Goal: Task Accomplishment & Management: Manage account settings

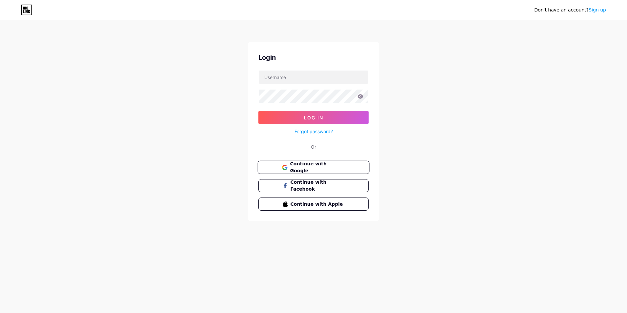
click at [307, 164] on span "Continue with Google" at bounding box center [317, 167] width 55 height 14
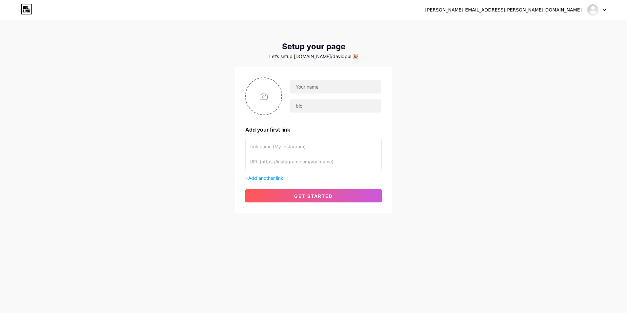
click at [607, 8] on div "david.pulgarin.e@gmail.com Dashboard Logout" at bounding box center [313, 10] width 627 height 12
click at [604, 9] on icon at bounding box center [604, 10] width 3 height 2
click at [542, 43] on li "Logout" at bounding box center [564, 45] width 81 height 18
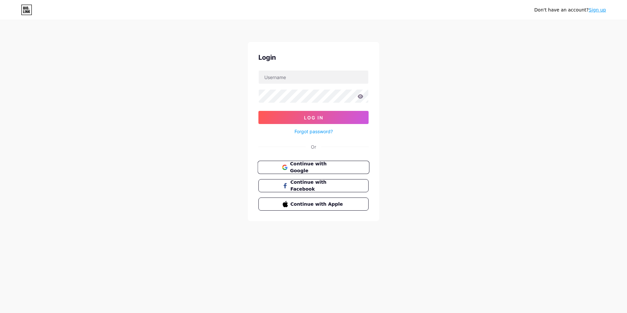
click at [325, 167] on span "Continue with Google" at bounding box center [317, 167] width 55 height 14
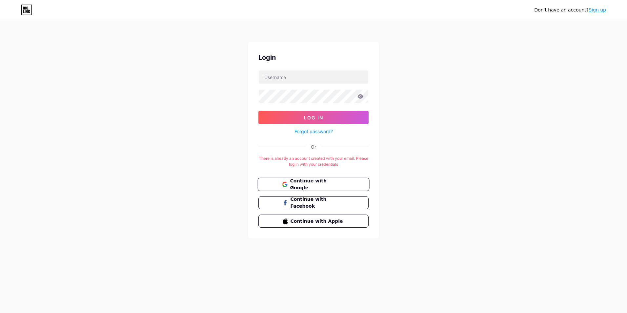
click at [326, 183] on span "Continue with Google" at bounding box center [317, 184] width 55 height 14
click at [294, 74] on input "text" at bounding box center [314, 77] width 110 height 13
type input "[PERSON_NAME][EMAIL_ADDRESS][PERSON_NAME][DOMAIN_NAME]"
click at [321, 117] on span "Log In" at bounding box center [313, 118] width 19 height 6
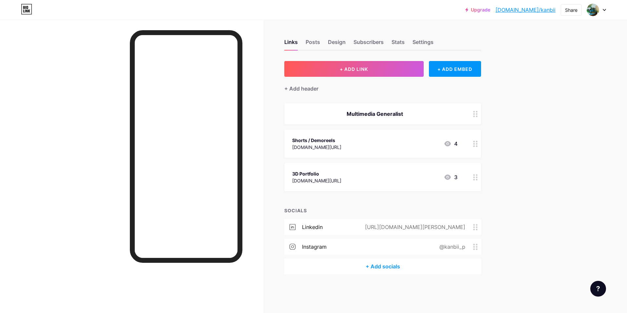
click at [380, 114] on div "Multimedia Generalist" at bounding box center [374, 114] width 165 height 8
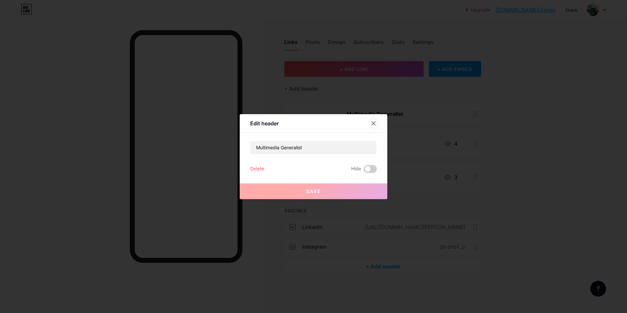
click at [374, 122] on icon at bounding box center [373, 123] width 5 height 5
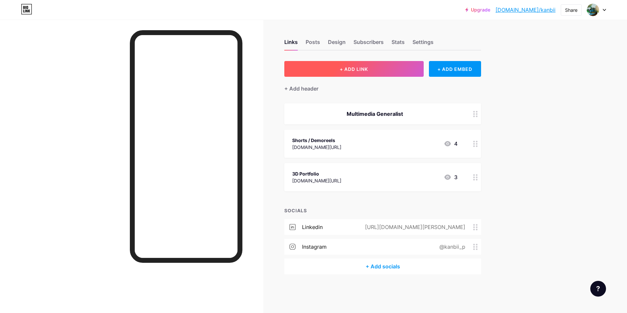
click at [355, 70] on span "+ ADD LINK" at bounding box center [354, 69] width 28 height 6
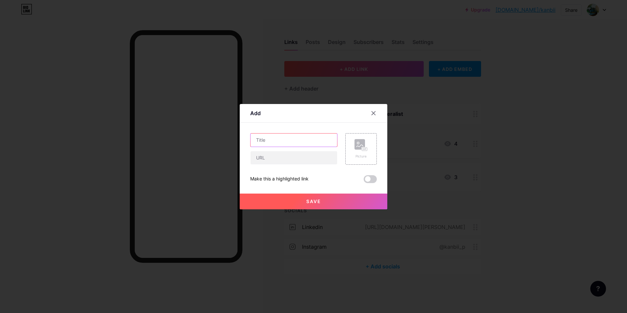
click at [274, 139] on input "text" at bounding box center [294, 139] width 87 height 13
type input "QA Portfolio"
click at [325, 204] on button "Save" at bounding box center [314, 201] width 148 height 16
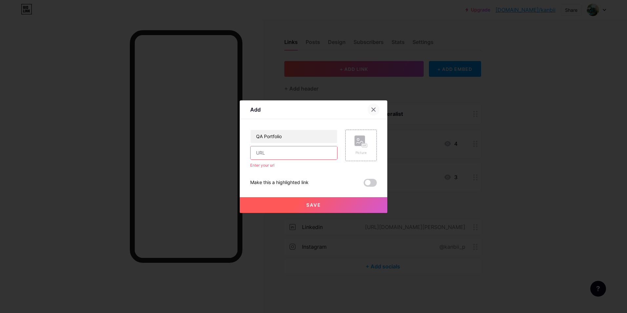
click at [375, 111] on icon at bounding box center [374, 110] width 4 height 4
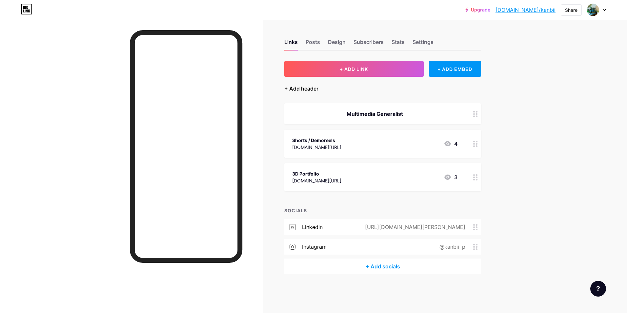
click at [307, 90] on div "+ Add header" at bounding box center [301, 89] width 34 height 8
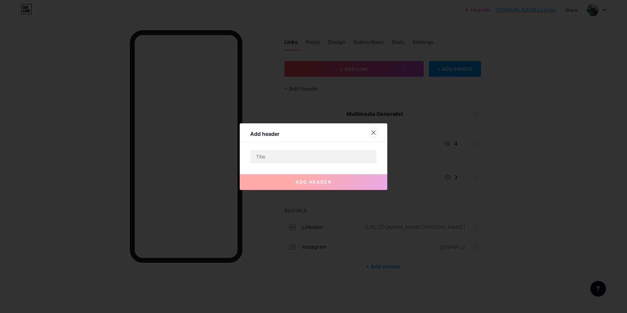
click at [371, 132] on icon at bounding box center [373, 132] width 5 height 5
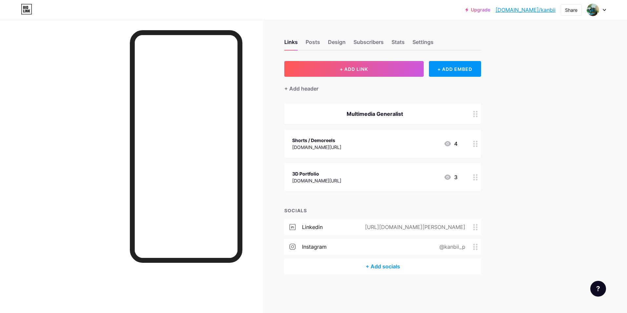
click at [380, 112] on div "Multimedia Generalist" at bounding box center [374, 114] width 165 height 8
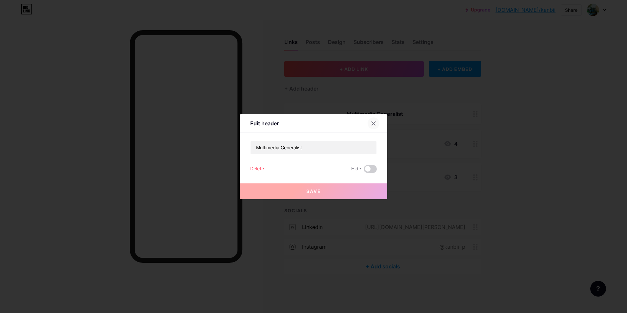
click at [373, 118] on div at bounding box center [374, 123] width 12 height 12
